Goal: Navigation & Orientation: Find specific page/section

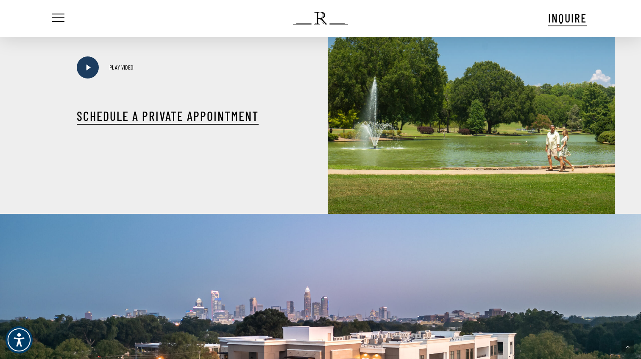
scroll to position [523, 0]
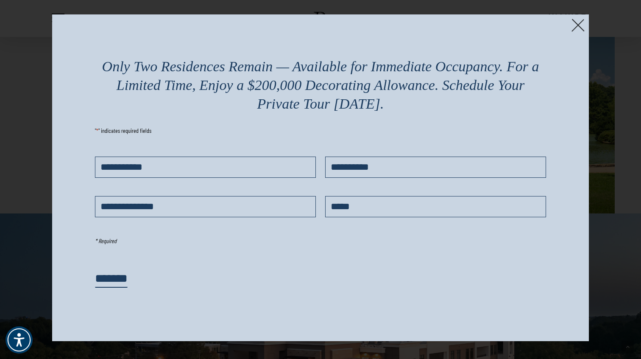
click at [579, 25] on img at bounding box center [578, 25] width 13 height 13
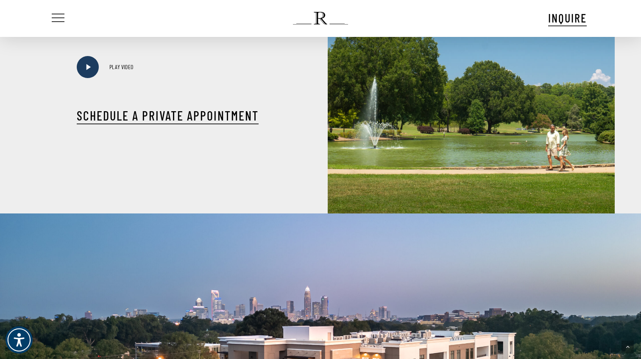
click at [61, 19] on span "Navigation Menu" at bounding box center [57, 18] width 9 height 12
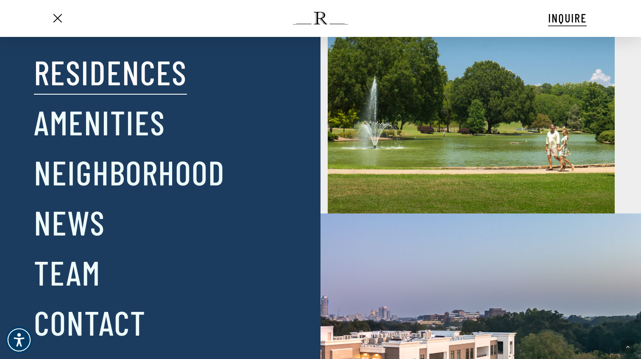
click at [109, 59] on link "Residences" at bounding box center [110, 72] width 153 height 44
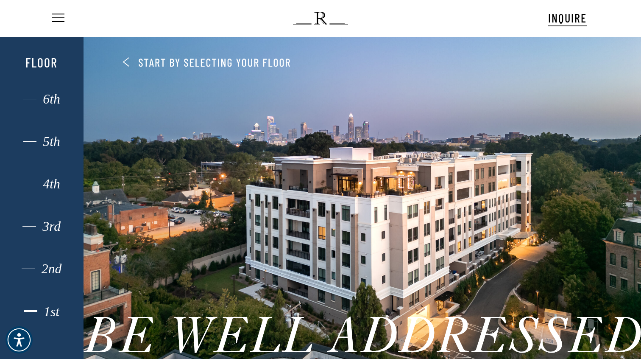
click at [45, 312] on div "1st" at bounding box center [42, 311] width 58 height 11
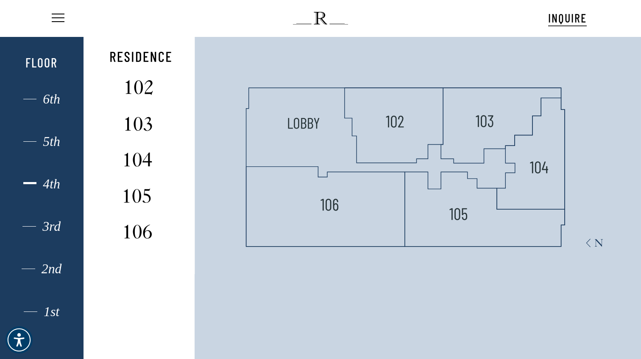
click at [41, 179] on div "4th" at bounding box center [42, 184] width 58 height 11
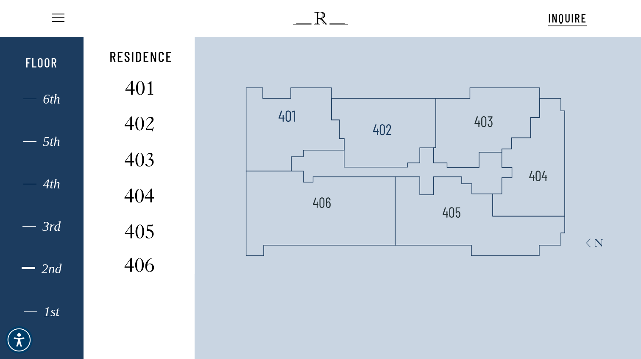
click at [44, 266] on div "2nd" at bounding box center [42, 268] width 58 height 11
